Goal: Transaction & Acquisition: Purchase product/service

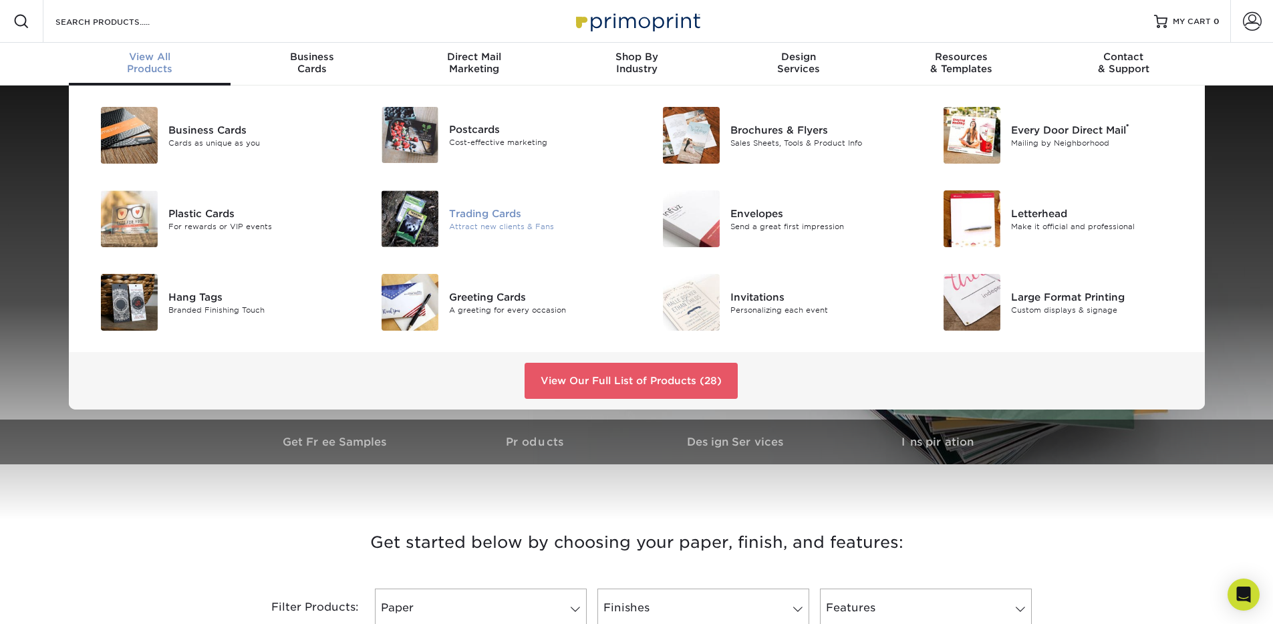
click at [456, 213] on div "Trading Cards" at bounding box center [537, 213] width 177 height 15
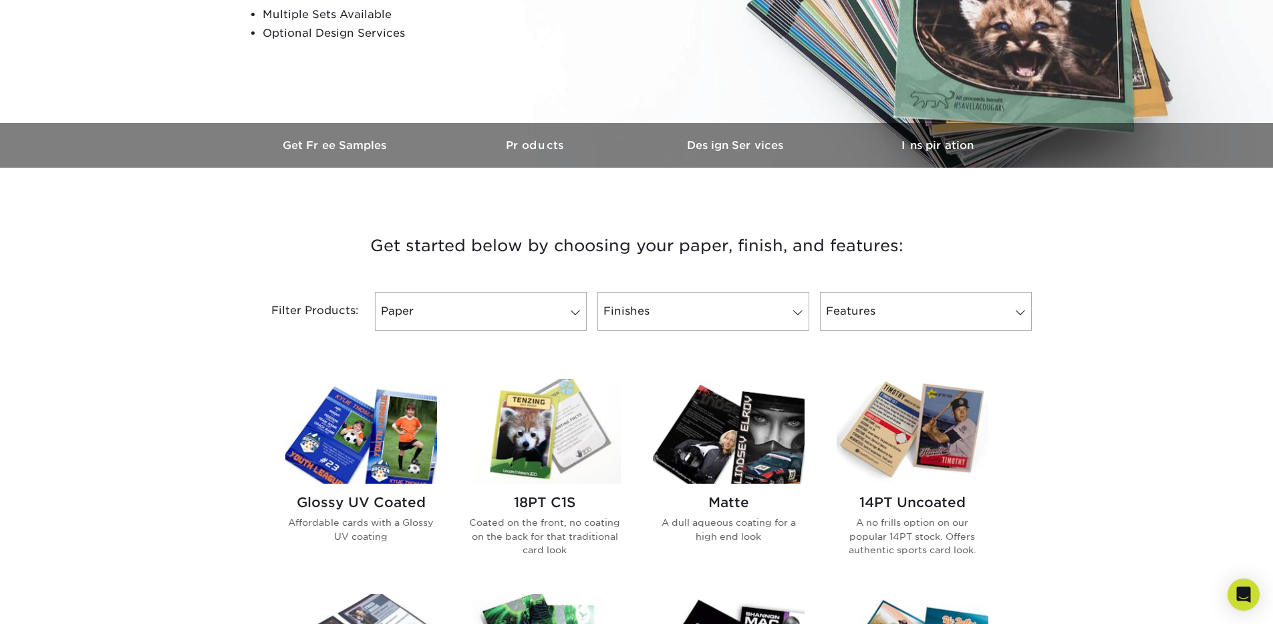
scroll to position [316, 0]
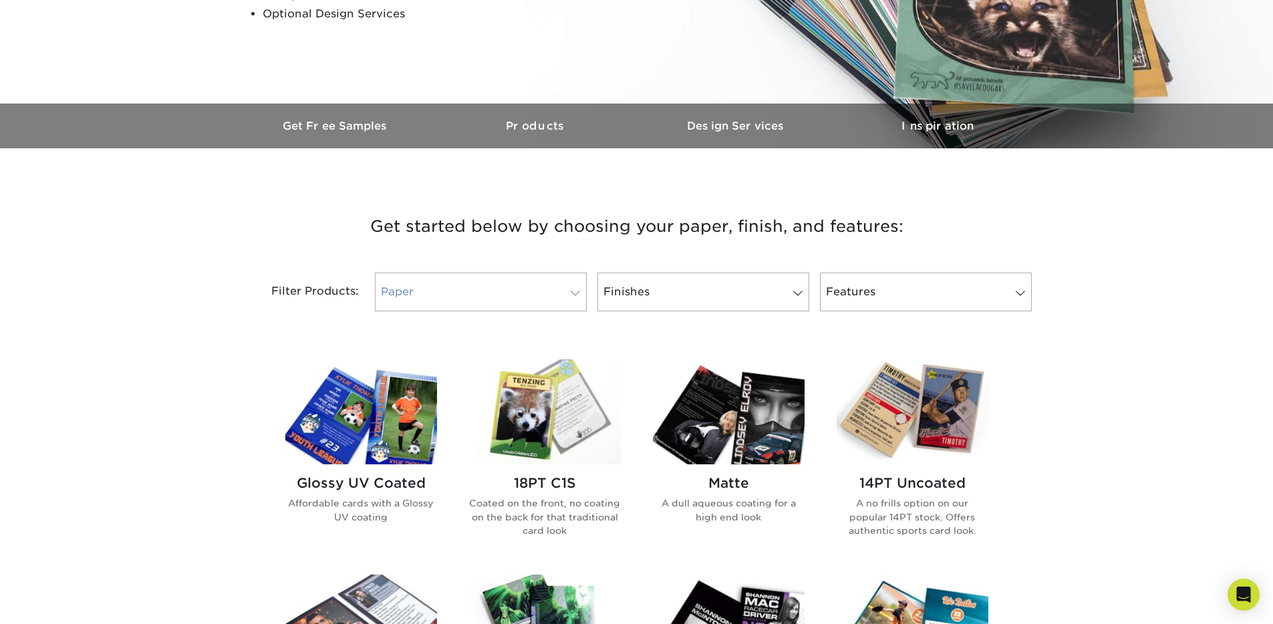
click at [534, 292] on link "Paper" at bounding box center [481, 292] width 212 height 39
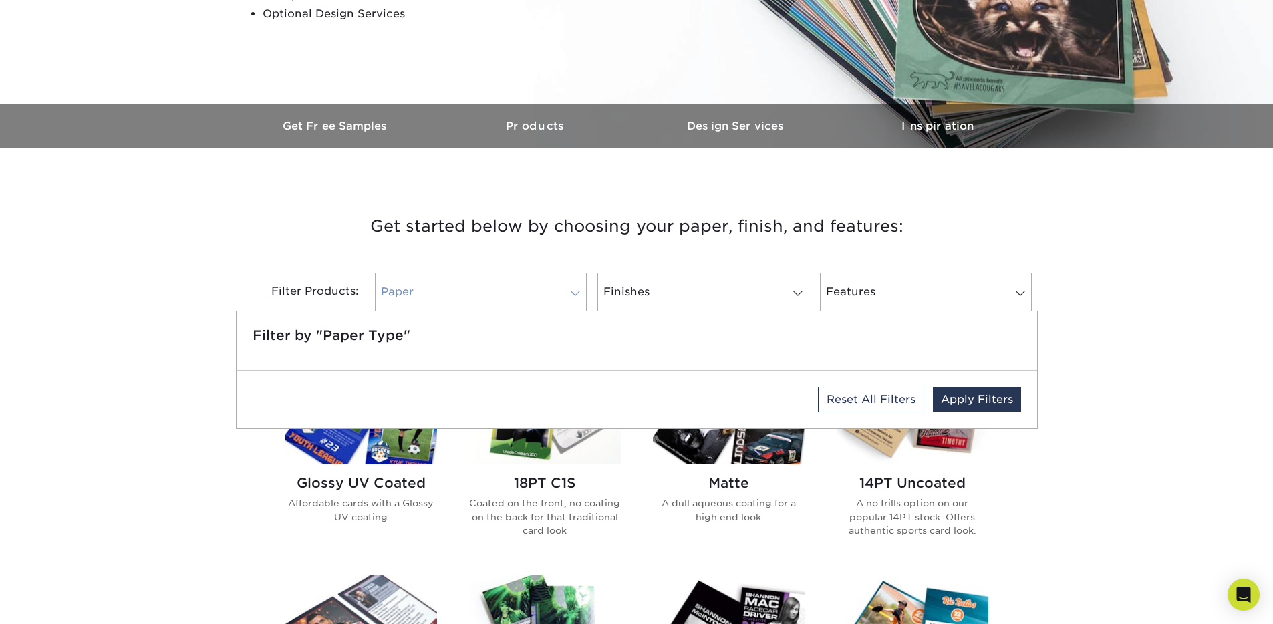
click at [542, 287] on link "Paper" at bounding box center [481, 292] width 212 height 39
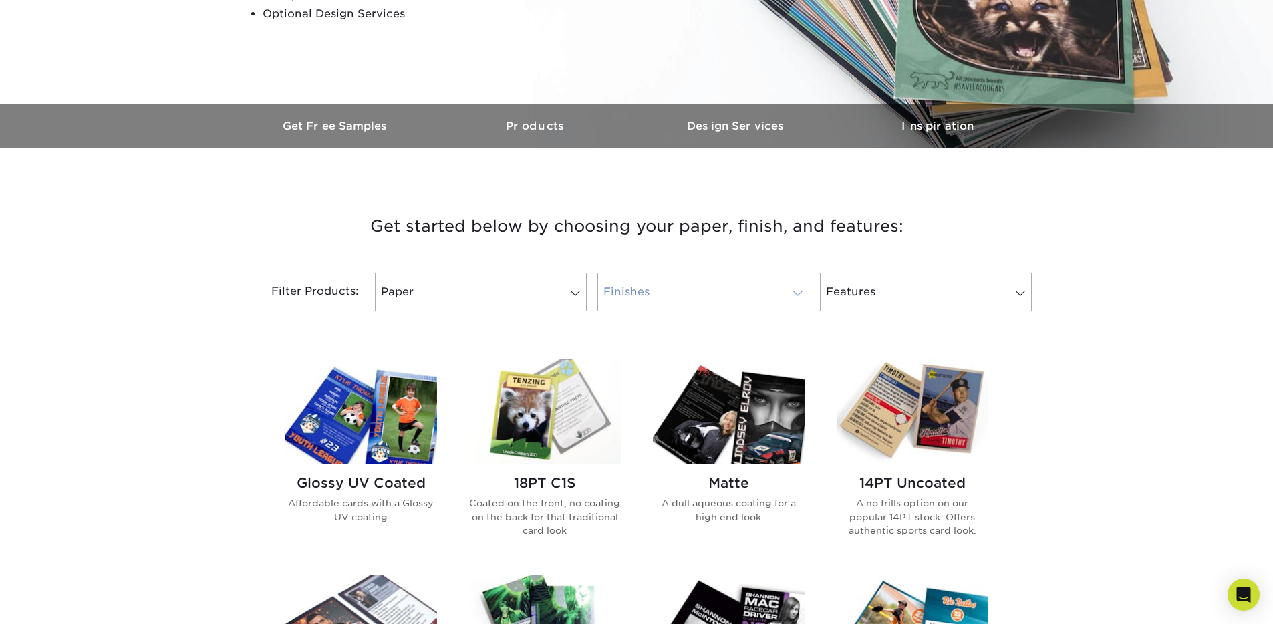
click at [710, 286] on link "Finishes" at bounding box center [704, 292] width 212 height 39
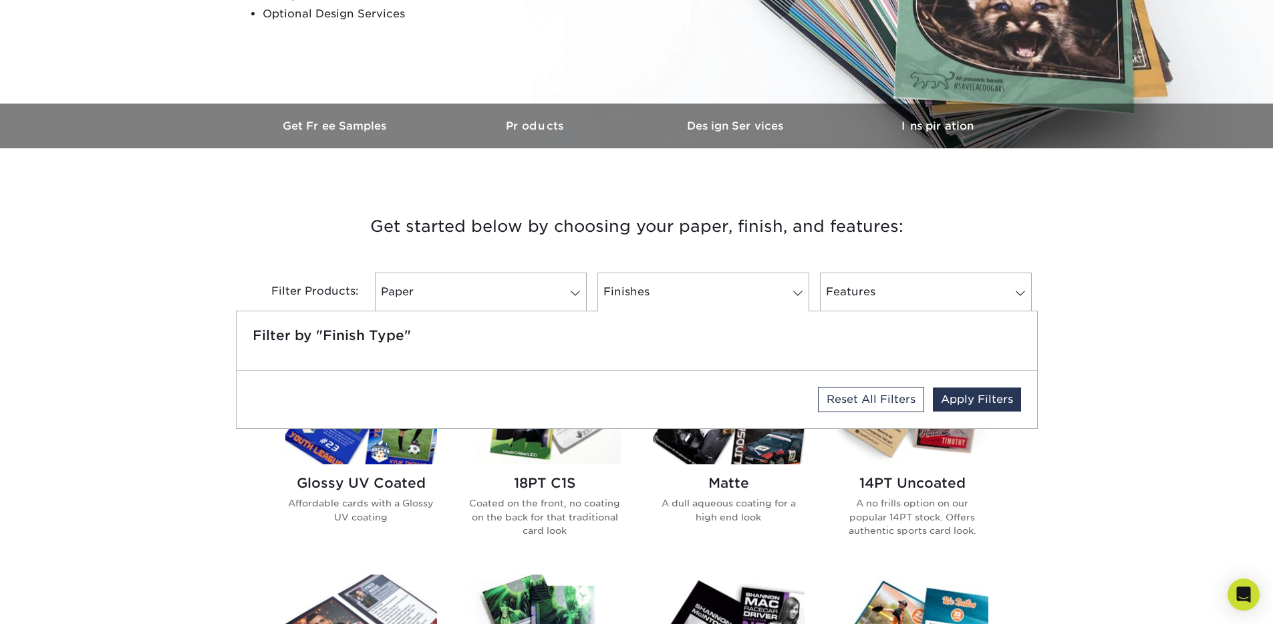
click at [718, 240] on h3 "Get started below by choosing your paper, finish, and features:" at bounding box center [637, 226] width 782 height 60
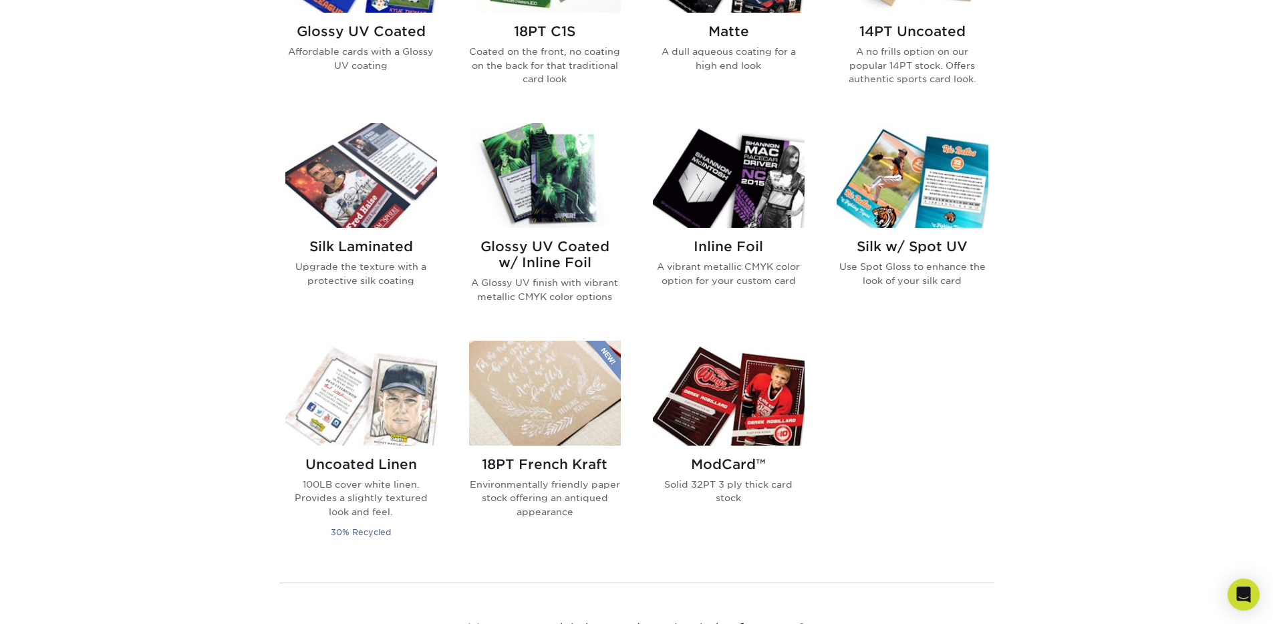
scroll to position [743, 0]
